Goal: Task Accomplishment & Management: Manage account settings

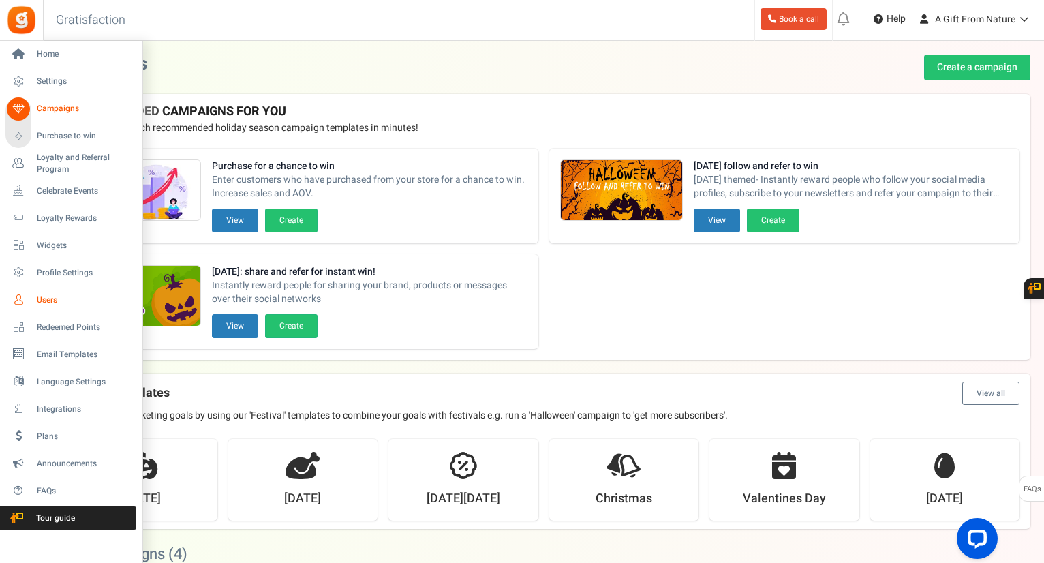
click at [52, 303] on span "Users" at bounding box center [84, 301] width 95 height 12
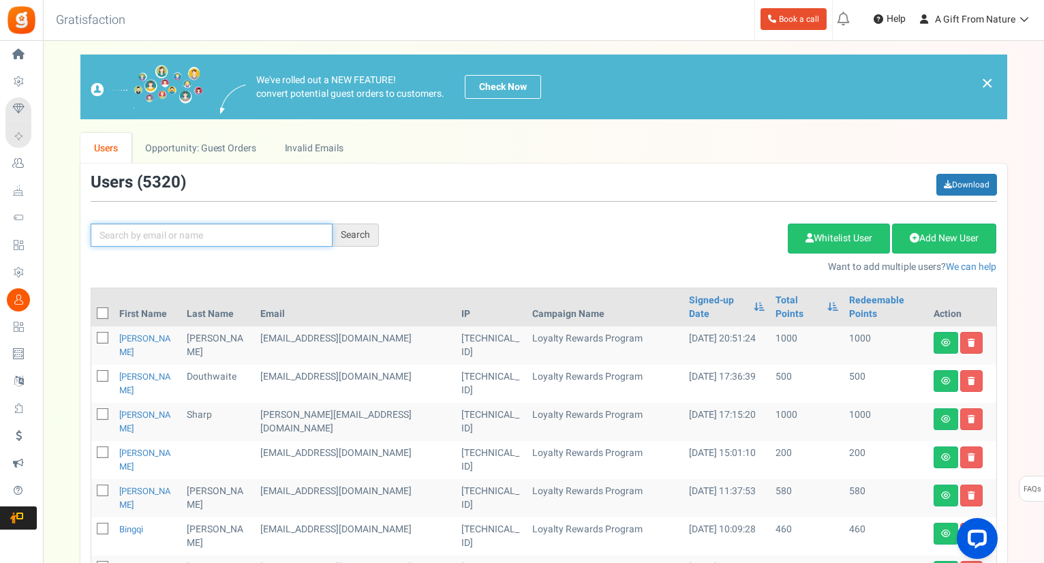
click at [275, 242] on input "text" at bounding box center [212, 235] width 242 height 23
paste input "[EMAIL_ADDRESS][DOMAIN_NAME]"
type input "[EMAIL_ADDRESS][DOMAIN_NAME]"
click at [357, 238] on div "Search" at bounding box center [356, 235] width 46 height 23
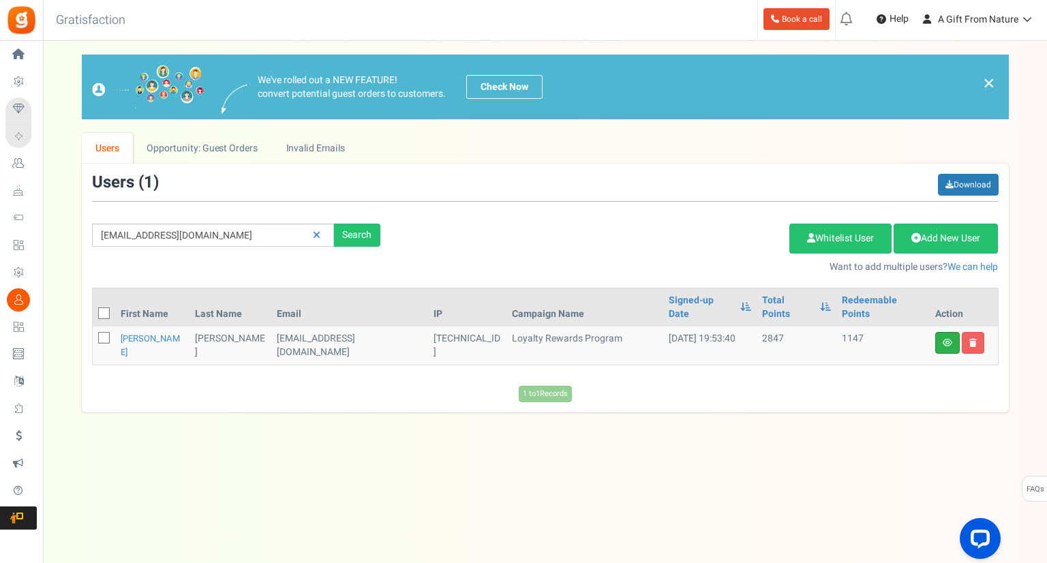
click at [952, 332] on link at bounding box center [947, 343] width 25 height 22
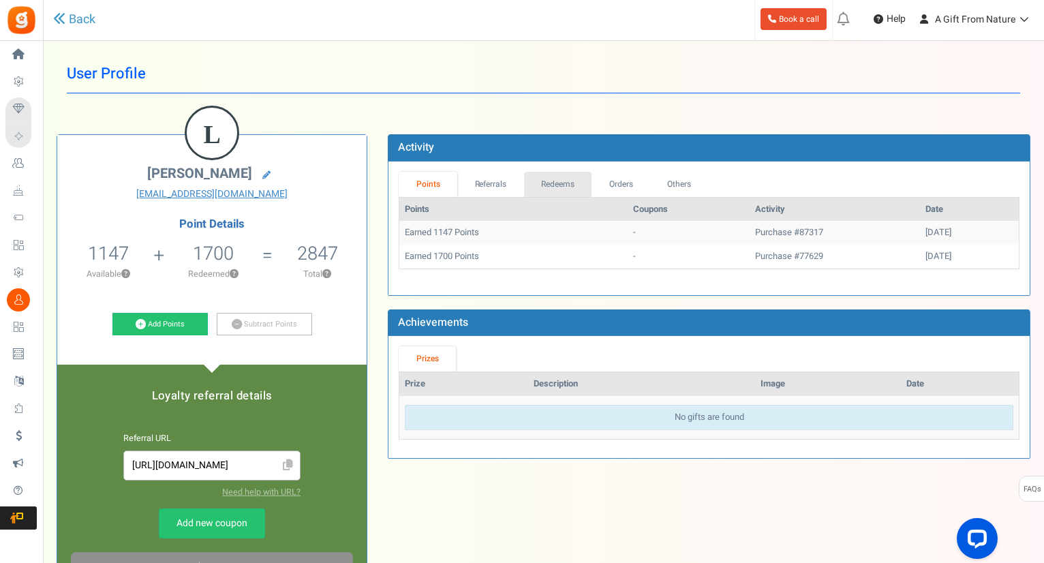
click at [552, 191] on link "Redeems" at bounding box center [558, 184] width 68 height 25
click at [682, 187] on link "Others" at bounding box center [679, 184] width 59 height 25
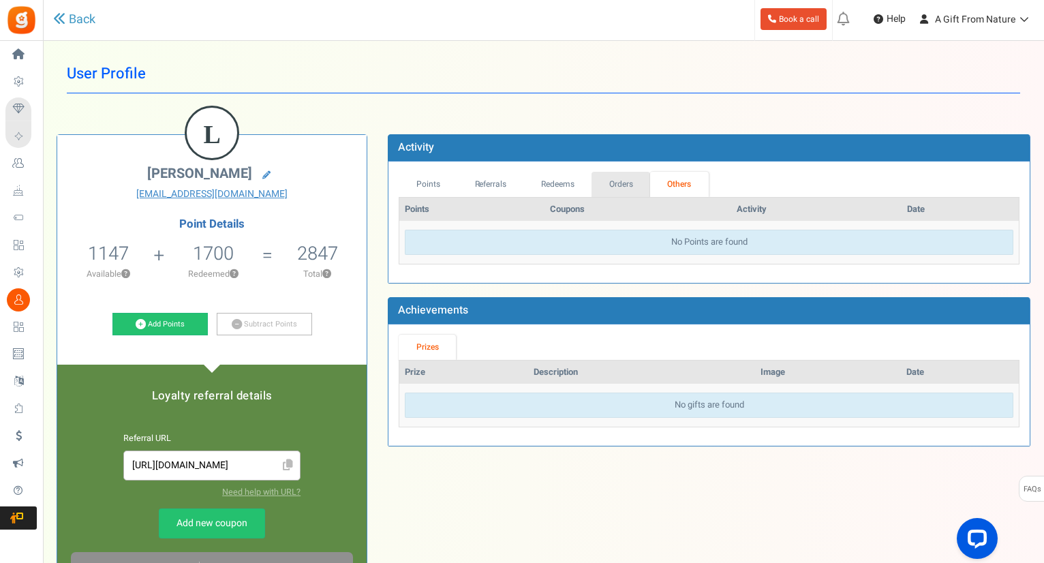
click at [627, 182] on link "Orders" at bounding box center [621, 184] width 59 height 25
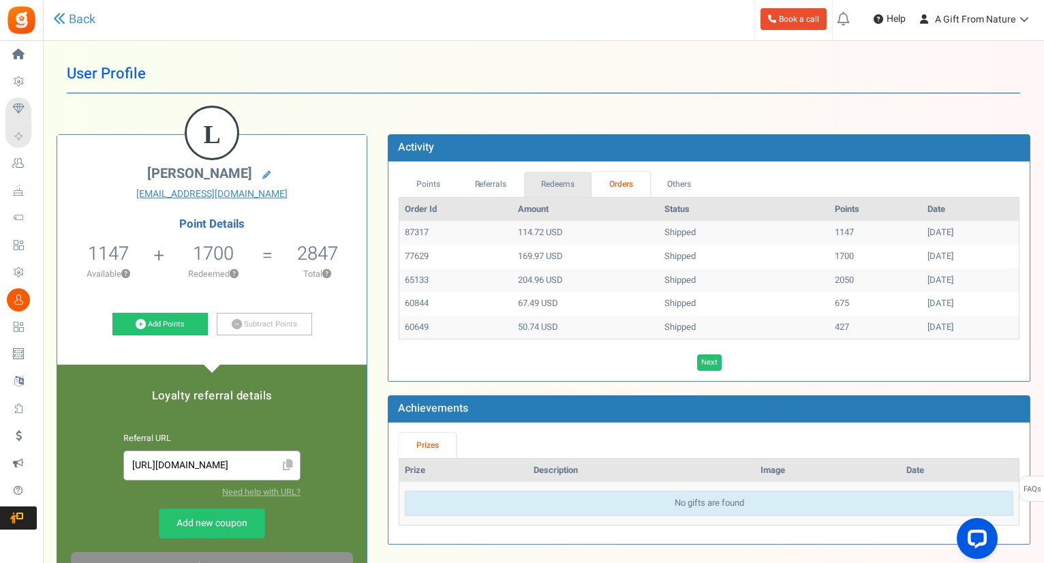
click at [569, 178] on link "Redeems" at bounding box center [558, 184] width 68 height 25
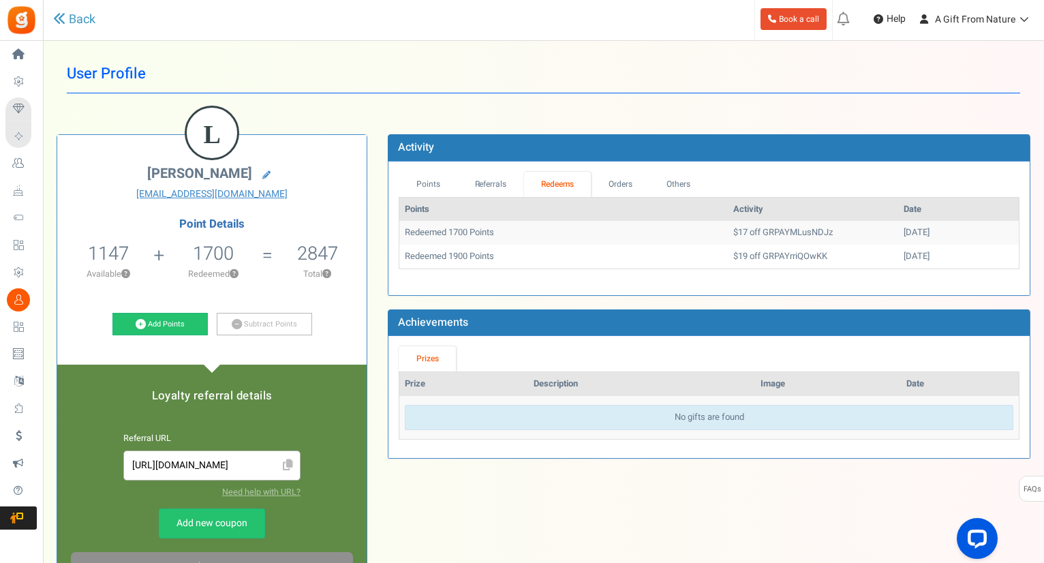
click at [763, 235] on td "$17 off GRPAYMLusNDJz" at bounding box center [813, 233] width 170 height 24
copy td "GRPAYMLusNDJz"
click at [744, 258] on td "$19 off GRPAYrriQOwKK" at bounding box center [813, 257] width 170 height 24
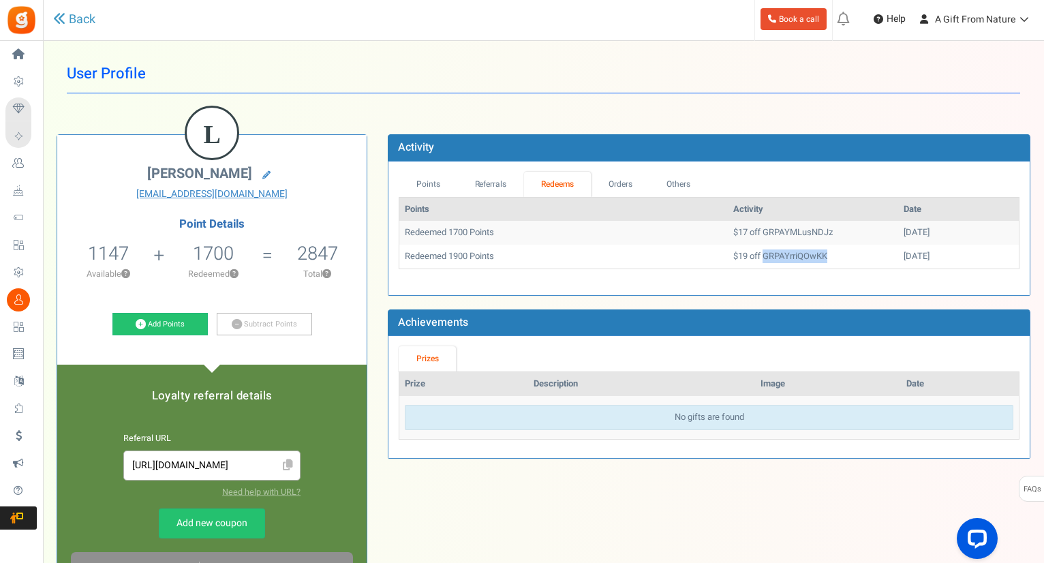
copy td "GRPAYrriQOwKK"
click at [878, 72] on h1 "User Profile" at bounding box center [544, 74] width 954 height 39
click at [783, 230] on td "$17 off GRPAYMLusNDJz" at bounding box center [813, 233] width 170 height 24
copy td "GRPAYMLusNDJz"
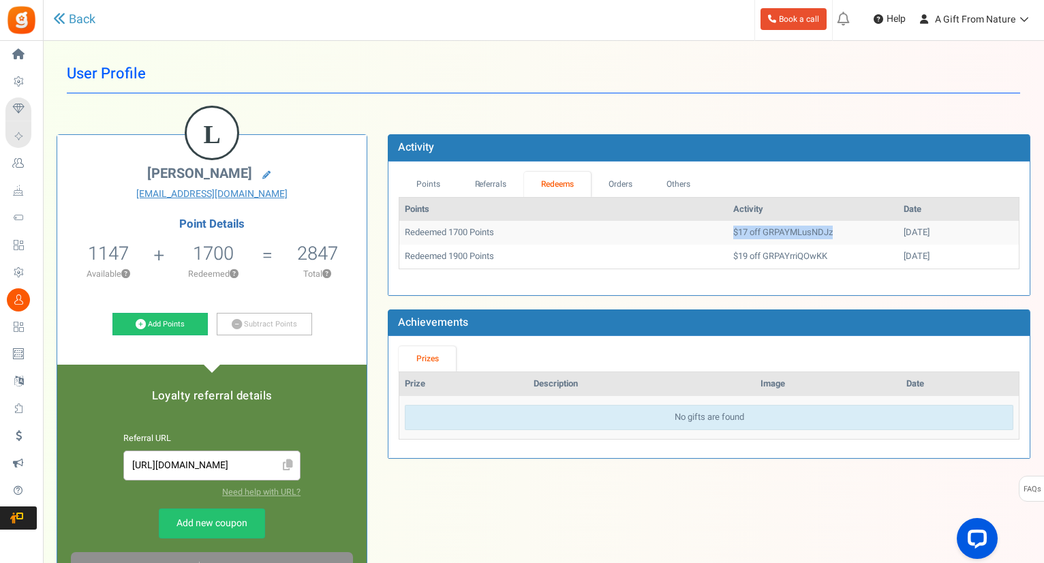
drag, startPoint x: 690, startPoint y: 232, endPoint x: 792, endPoint y: 233, distance: 102.3
click at [792, 233] on td "$17 off GRPAYMLusNDJz" at bounding box center [813, 233] width 170 height 24
copy td "$17 off GRPAYMLusNDJz"
drag, startPoint x: 790, startPoint y: 255, endPoint x: 690, endPoint y: 254, distance: 100.2
click at [728, 254] on td "$19 off GRPAYrriQOwKK" at bounding box center [813, 257] width 170 height 24
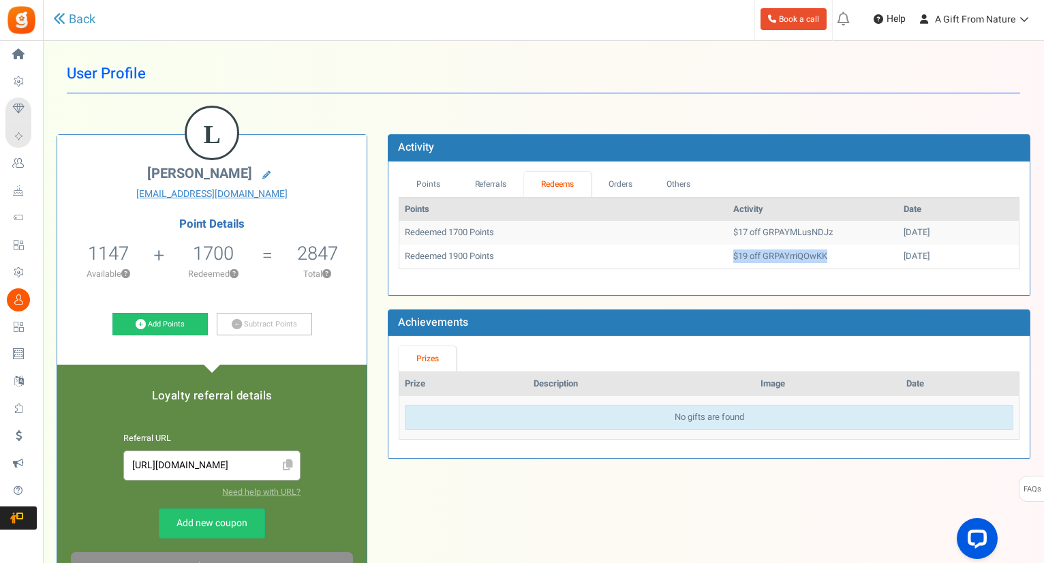
copy td "$19 off GRPAYrriQOwKK"
click at [773, 228] on td "$17 off GRPAYMLusNDJz" at bounding box center [813, 233] width 170 height 24
copy td "GRPAYMLusNDJz"
click at [753, 254] on td "$19 off GRPAYrriQOwKK" at bounding box center [813, 257] width 170 height 24
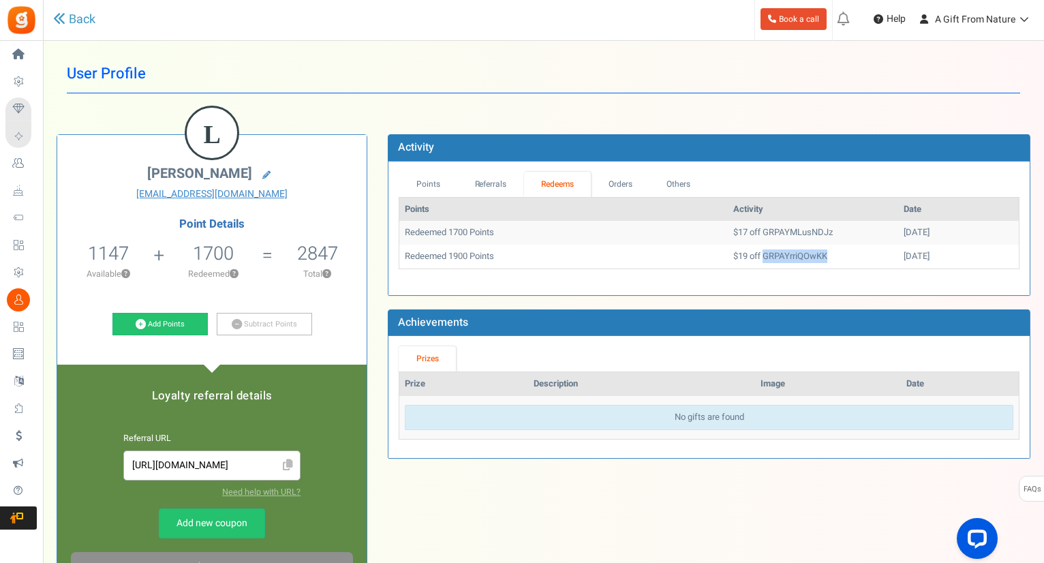
click at [753, 254] on td "$19 off GRPAYrriQOwKK" at bounding box center [813, 257] width 170 height 24
copy td "GRPAYrriQOwKK"
